Goal: Task Accomplishment & Management: Manage account settings

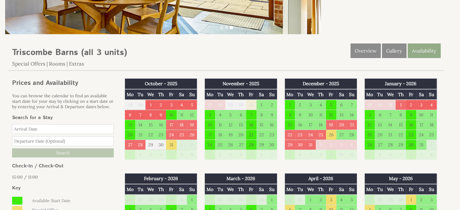
scroll to position [121, 0]
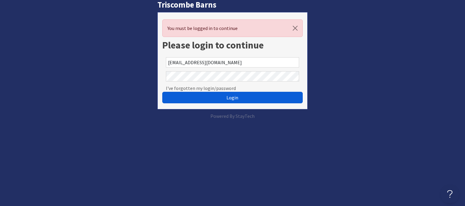
click at [241, 101] on button "Login" at bounding box center [232, 97] width 140 height 11
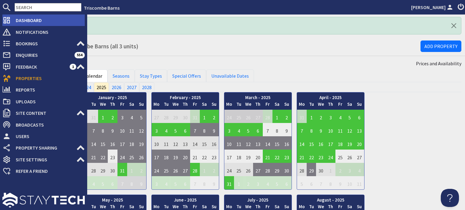
click at [15, 20] on span "Dashboard" at bounding box center [48, 20] width 74 height 10
